Goal: Task Accomplishment & Management: Complete application form

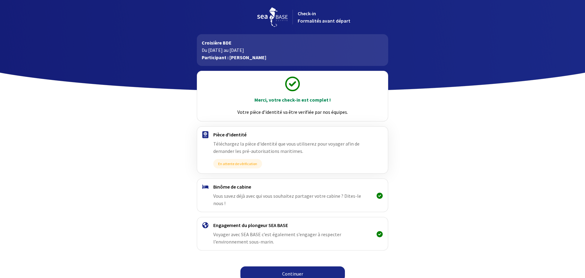
click at [305, 270] on link "Continuer" at bounding box center [292, 273] width 104 height 15
